Goal: Information Seeking & Learning: Find specific fact

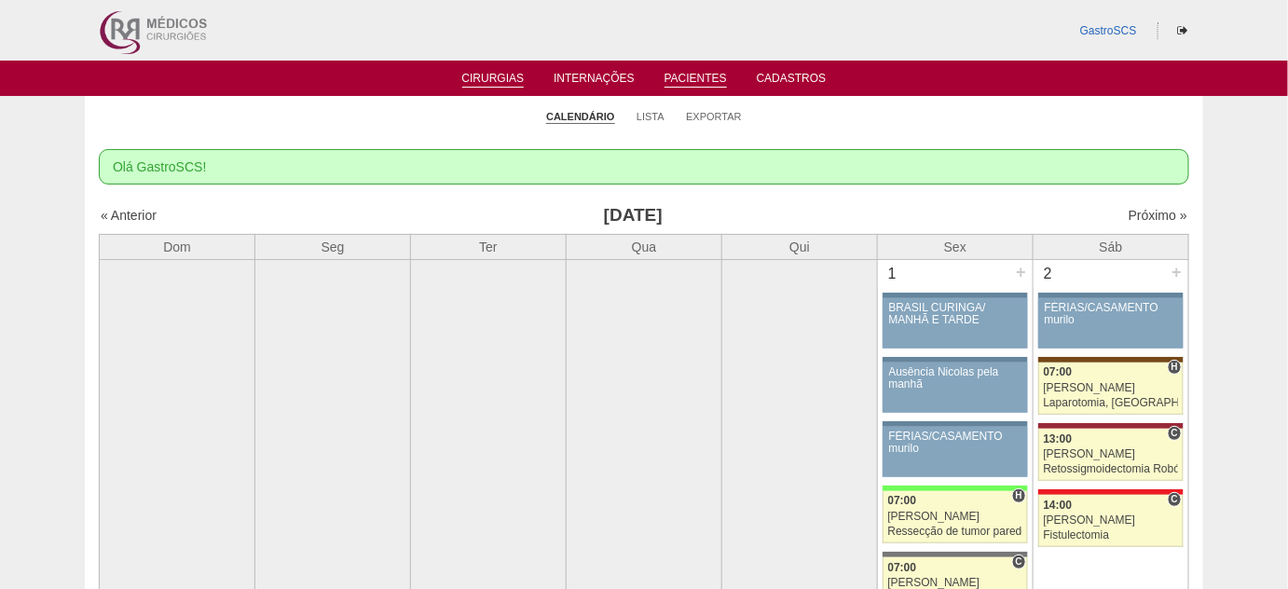
click at [680, 71] on li "Pacientes" at bounding box center [695, 77] width 89 height 15
click at [679, 81] on link "Pacientes" at bounding box center [695, 80] width 62 height 16
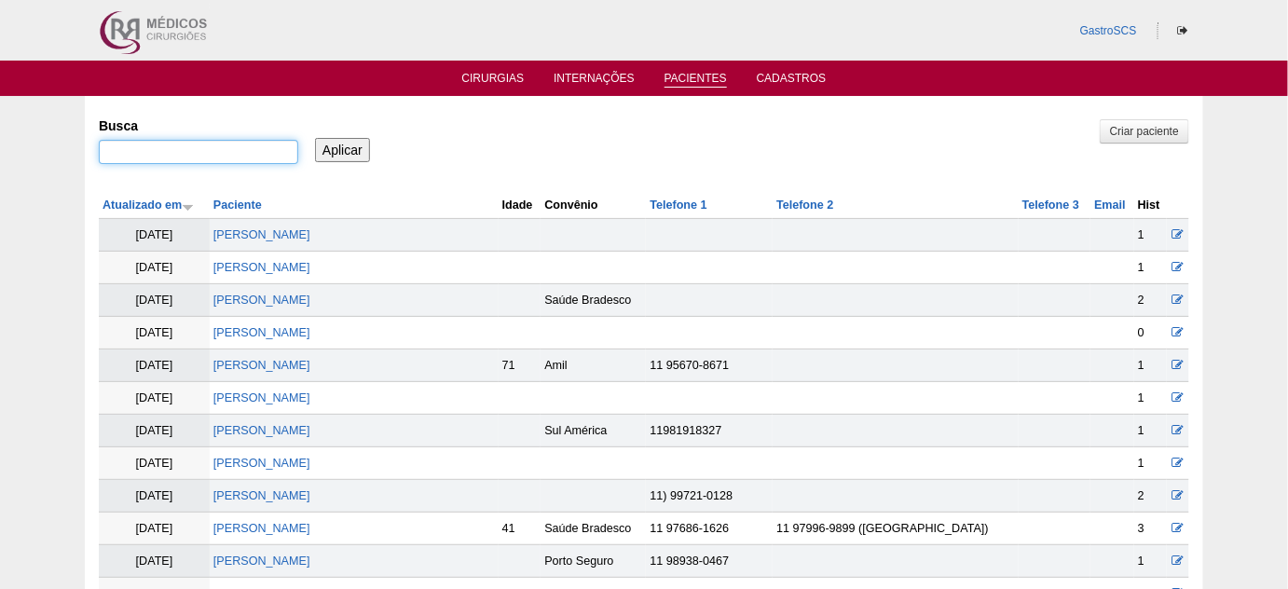
drag, startPoint x: 231, startPoint y: 160, endPoint x: 224, endPoint y: 154, distance: 9.9
click at [231, 160] on input "Busca" at bounding box center [198, 152] width 199 height 24
type input "balduino"
click at [315, 138] on input "Aplicar" at bounding box center [342, 150] width 55 height 24
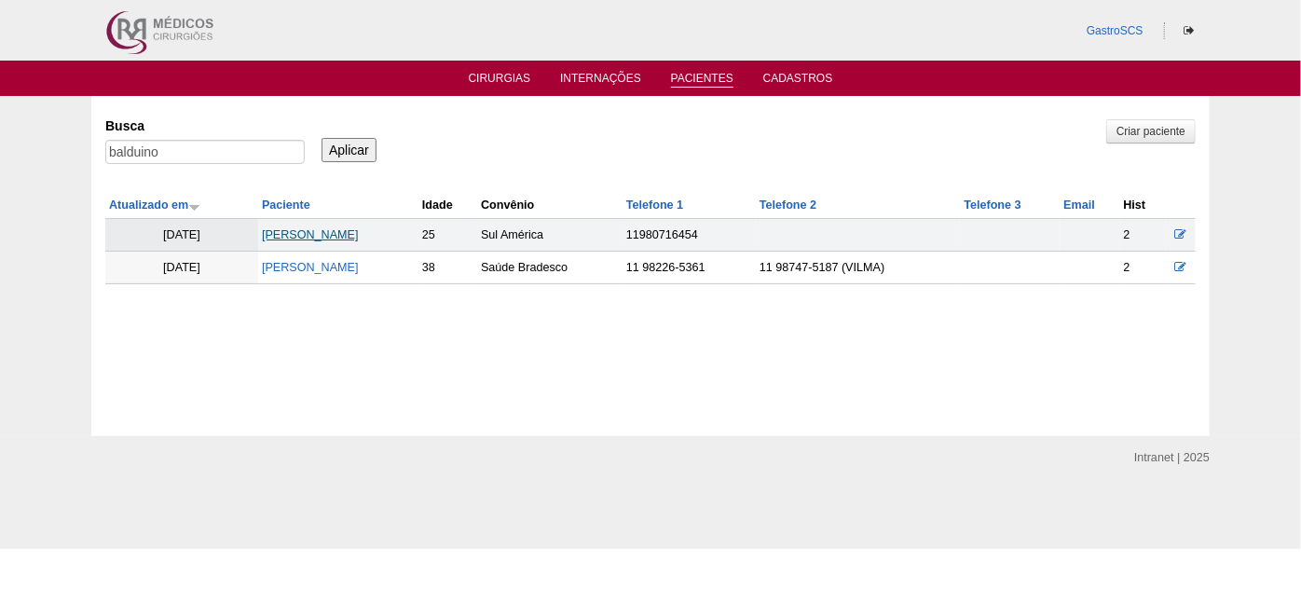
click at [359, 231] on link "GIOVANA FERNANDA RIBEIRO BALDUINO" at bounding box center [310, 234] width 97 height 13
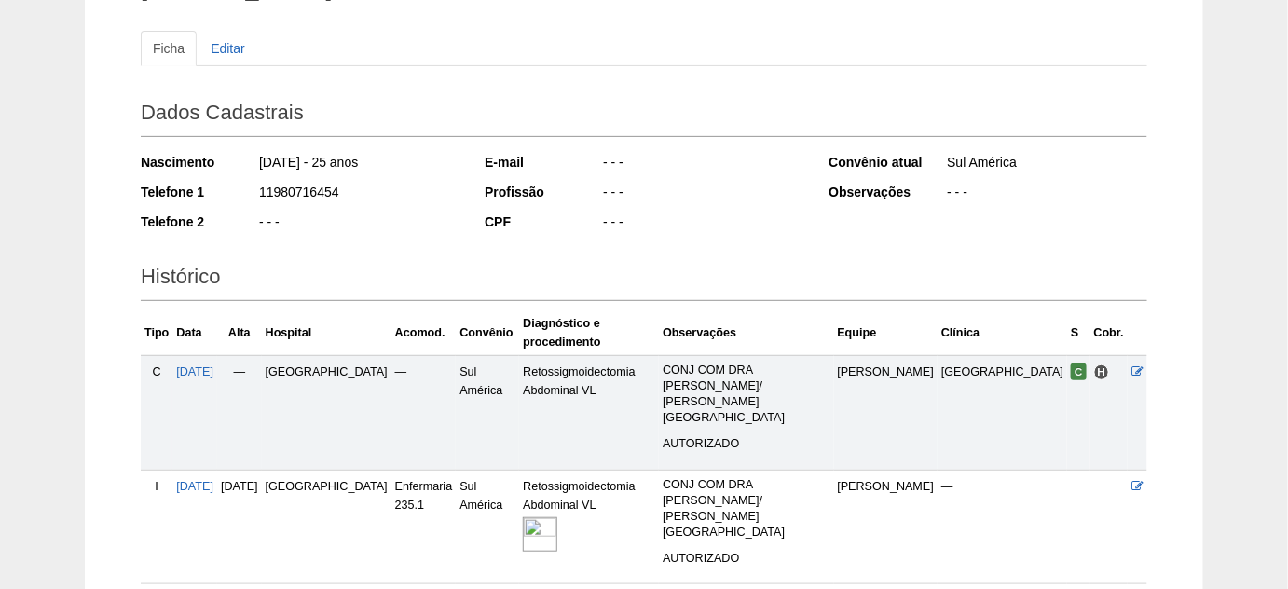
scroll to position [253, 0]
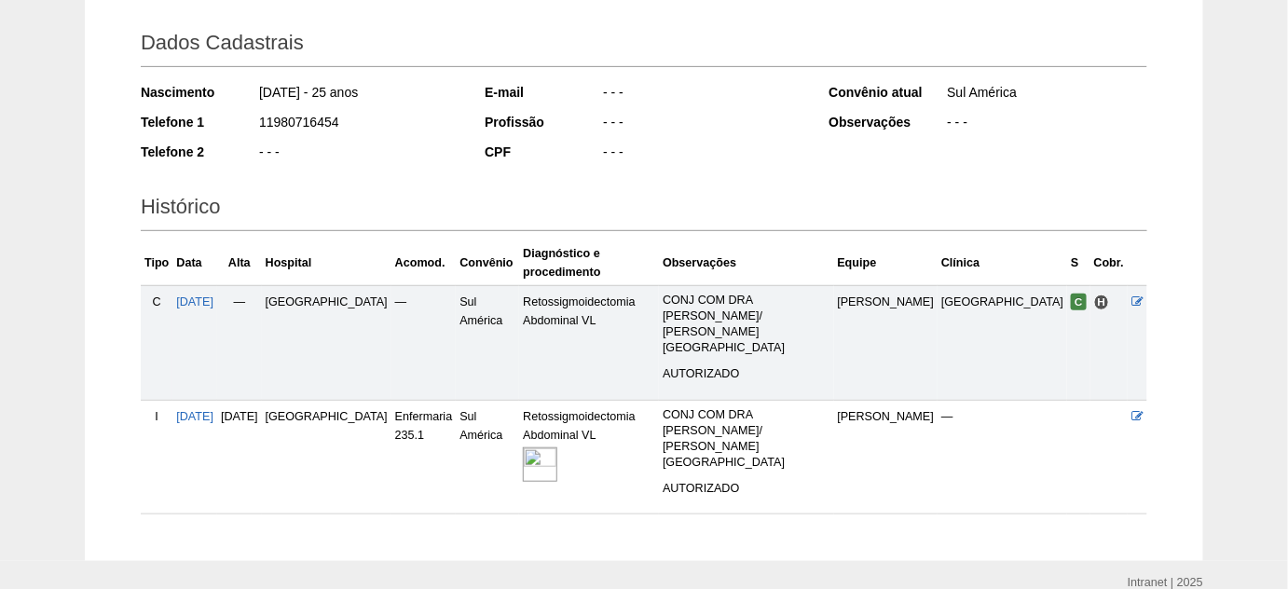
click at [550, 447] on img at bounding box center [540, 464] width 34 height 34
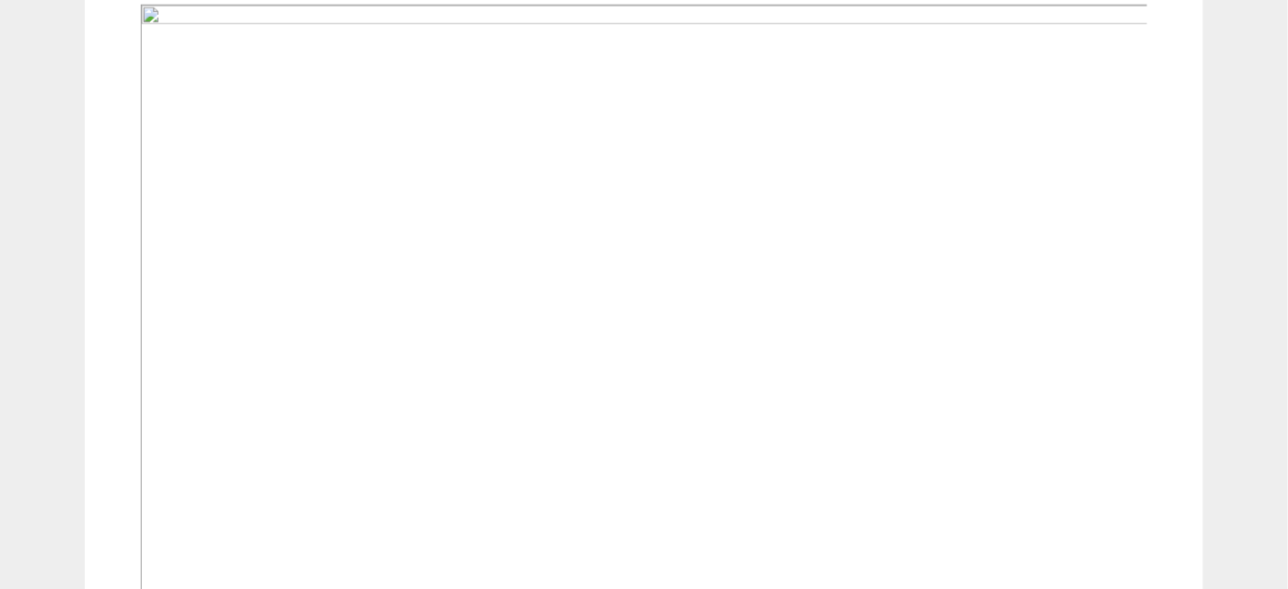
scroll to position [593, 0]
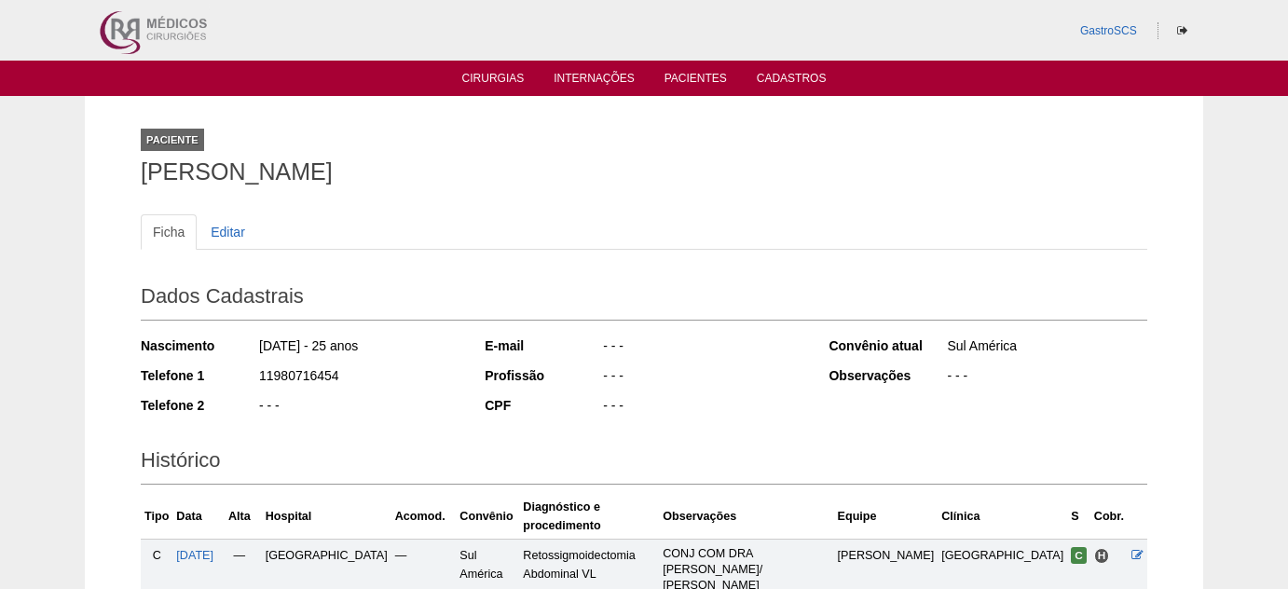
scroll to position [253, 0]
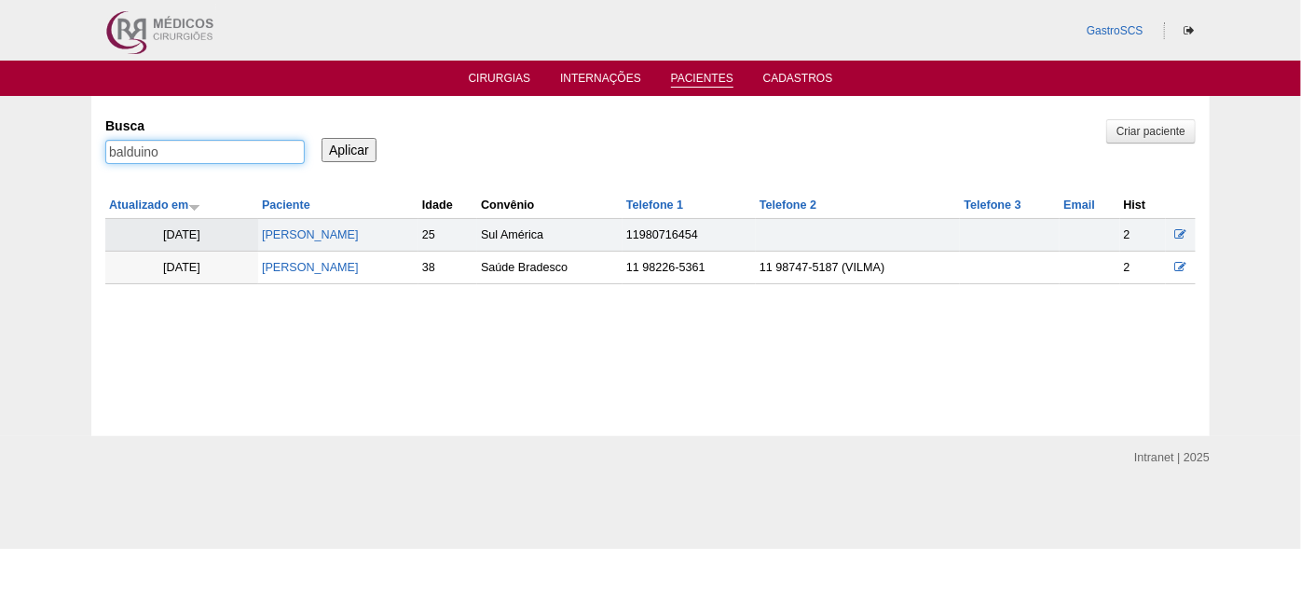
drag, startPoint x: 228, startPoint y: 155, endPoint x: 0, endPoint y: 158, distance: 228.3
click at [0, 158] on div "Pacientes Criar paciente Busca balduino Aplicar Atualizado em Paciente Idade" at bounding box center [650, 266] width 1301 height 340
type input "gabrielli"
click at [321, 138] on input "Aplicar" at bounding box center [348, 150] width 55 height 24
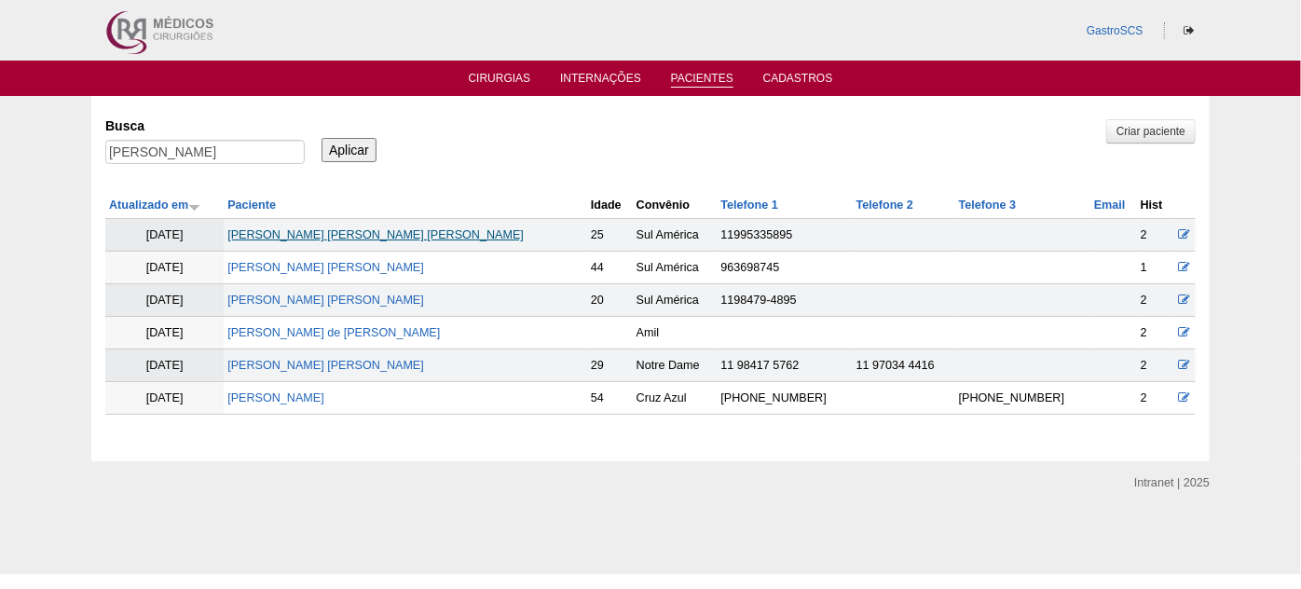
click at [380, 230] on link "[PERSON_NAME]" at bounding box center [375, 234] width 296 height 13
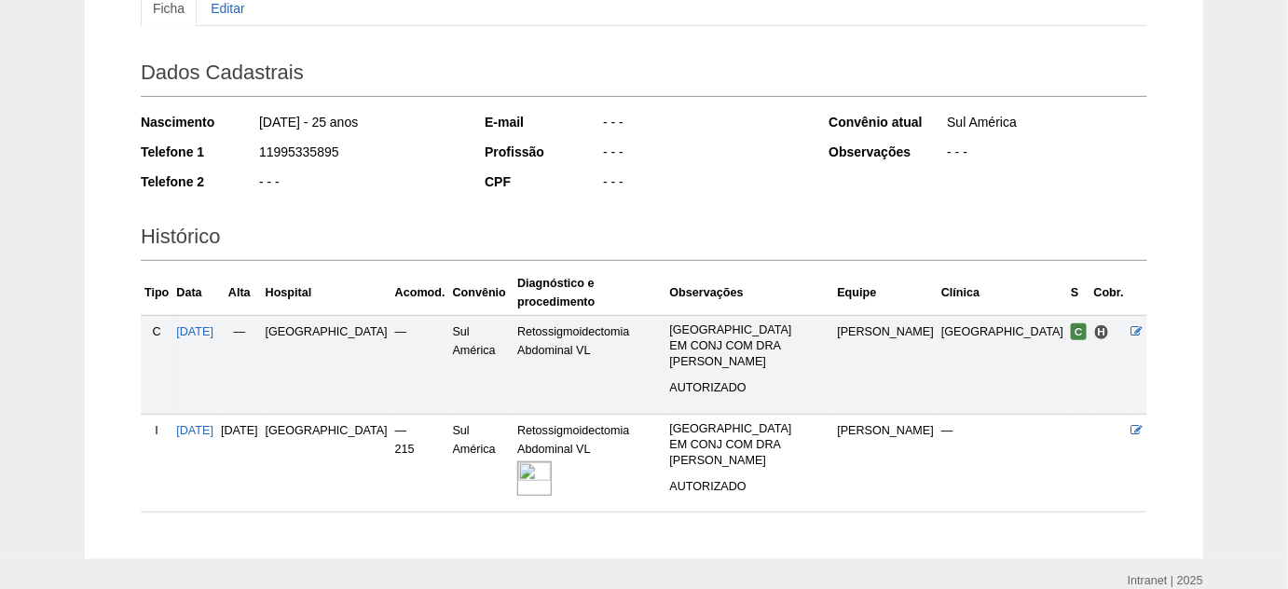
scroll to position [253, 0]
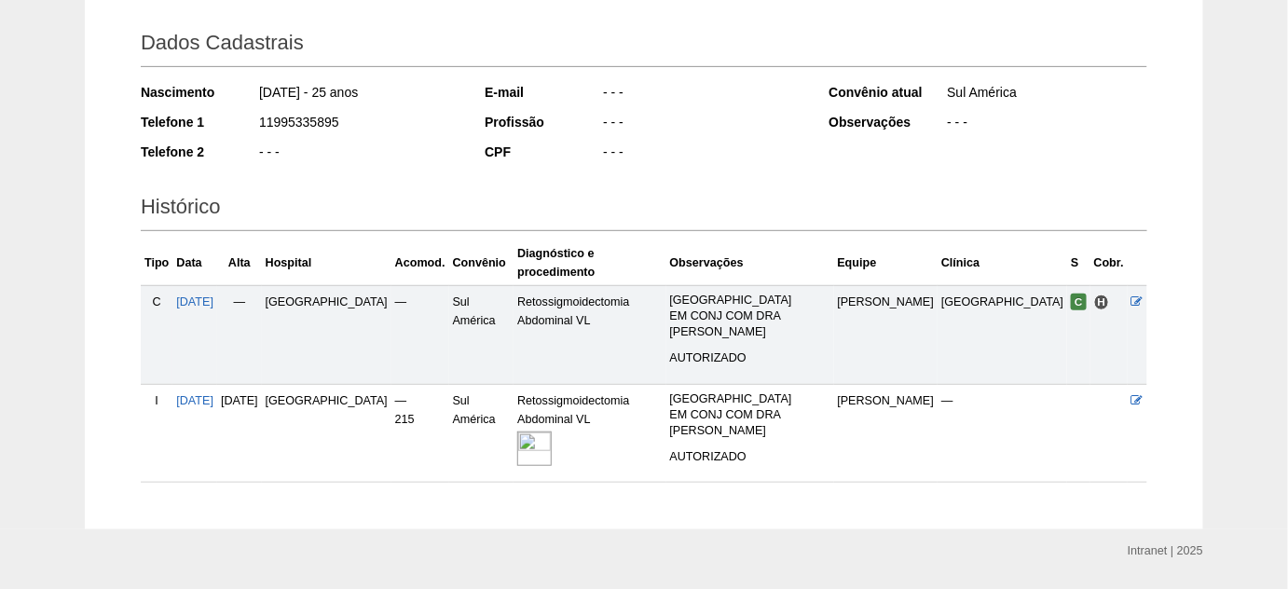
click at [552, 431] on img at bounding box center [534, 448] width 34 height 34
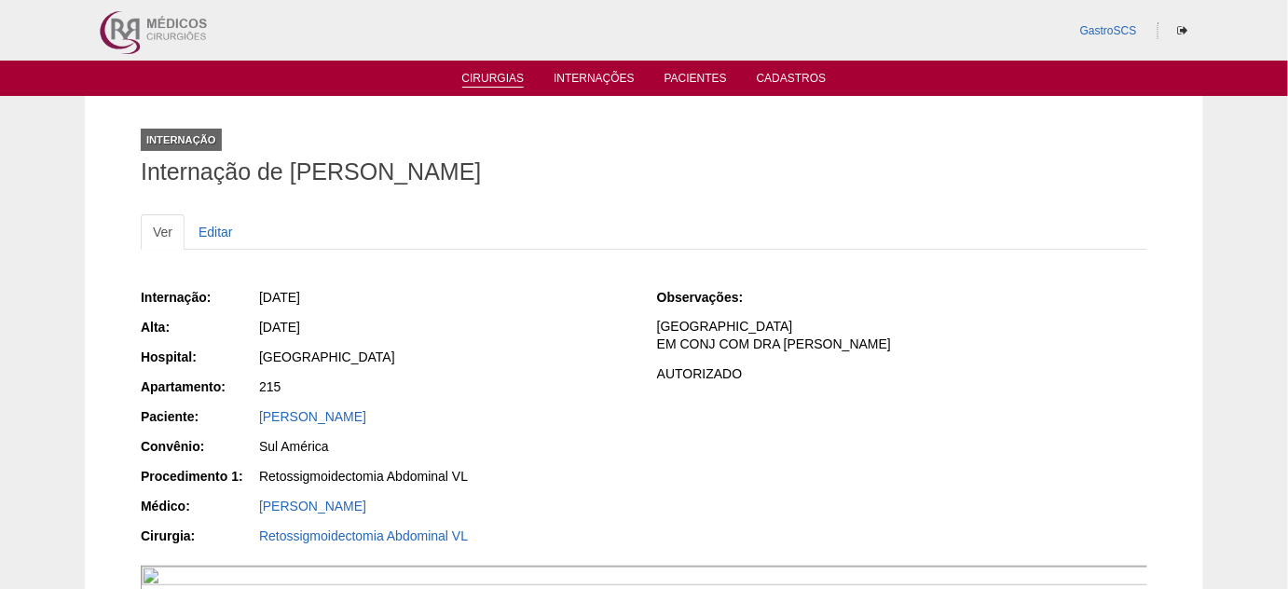
drag, startPoint x: 512, startPoint y: 74, endPoint x: 464, endPoint y: 52, distance: 52.1
click at [512, 74] on link "Cirurgias" at bounding box center [493, 81] width 62 height 19
